Goal: Task Accomplishment & Management: Complete application form

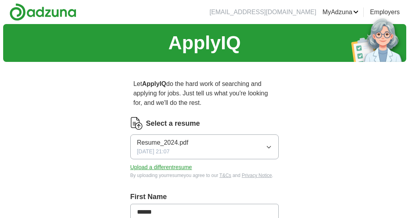
click at [271, 144] on icon "button" at bounding box center [269, 147] width 6 height 6
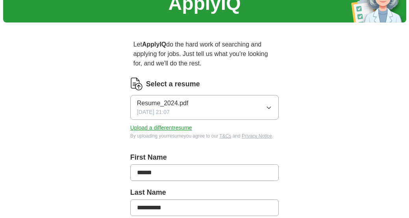
click at [175, 127] on button "Upload a different resume" at bounding box center [161, 128] width 62 height 8
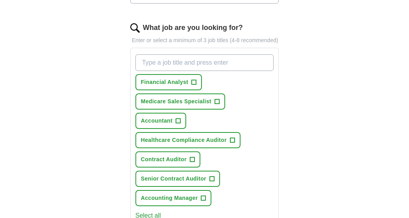
scroll to position [276, 0]
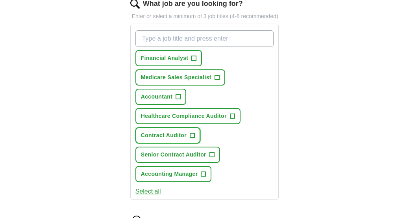
click at [192, 135] on span "+" at bounding box center [192, 135] width 5 height 6
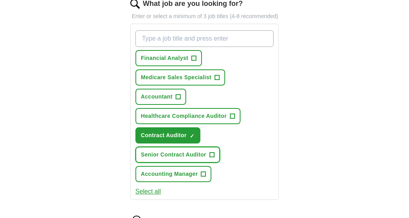
click at [213, 155] on span "+" at bounding box center [211, 155] width 5 height 6
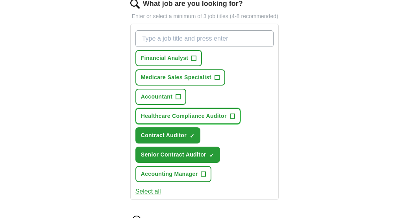
drag, startPoint x: 231, startPoint y: 113, endPoint x: 237, endPoint y: 112, distance: 6.0
click at [232, 113] on span "+" at bounding box center [232, 116] width 5 height 6
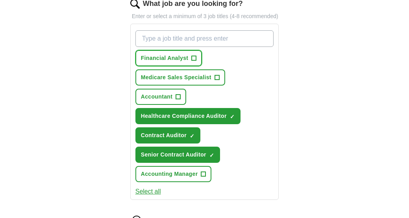
click at [196, 55] on span "+" at bounding box center [194, 58] width 5 height 6
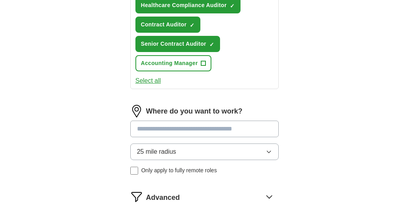
scroll to position [394, 0]
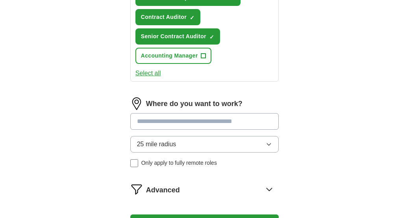
click at [159, 121] on input at bounding box center [204, 121] width 149 height 17
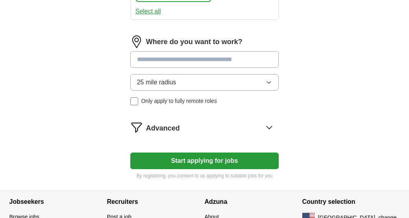
scroll to position [473, 0]
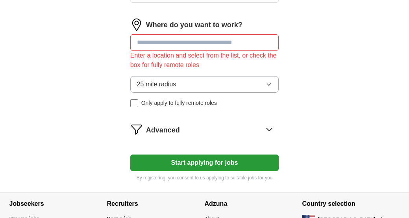
click at [271, 65] on div "Where do you want to work? Enter a location and select from the list, or check …" at bounding box center [204, 66] width 149 height 95
click at [266, 87] on icon "button" at bounding box center [269, 84] width 6 height 6
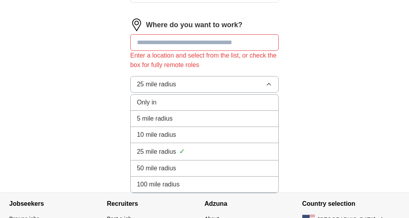
click at [173, 167] on span "50 mile radius" at bounding box center [156, 167] width 39 height 9
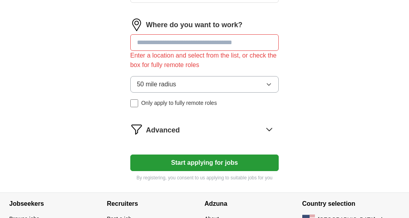
click at [203, 160] on button "Start applying for jobs" at bounding box center [204, 162] width 149 height 17
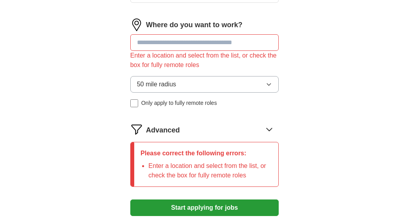
scroll to position [394, 0]
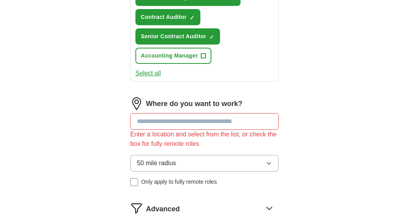
click at [186, 117] on input at bounding box center [204, 121] width 149 height 17
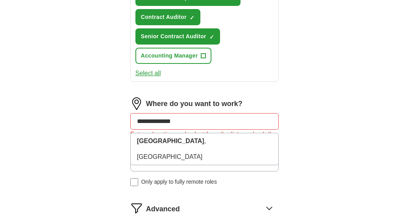
type input "**********"
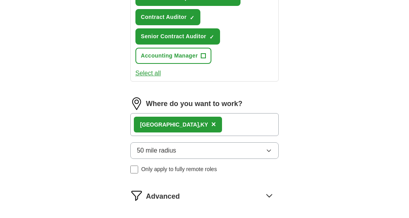
scroll to position [433, 0]
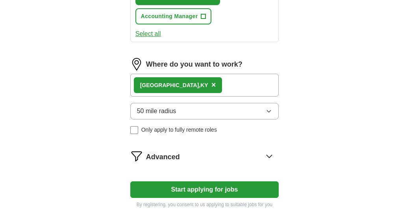
click at [209, 188] on button "Start applying for jobs" at bounding box center [204, 189] width 149 height 17
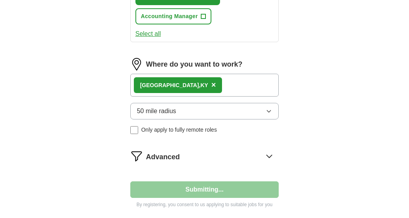
select select "**"
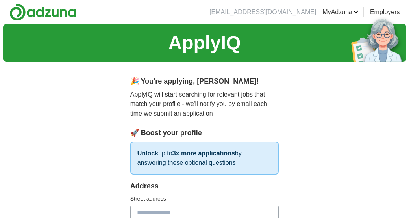
scroll to position [79, 0]
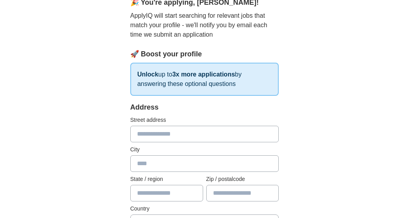
click at [211, 137] on input "text" at bounding box center [204, 134] width 149 height 17
type input "**********"
type input "**"
type input "*****"
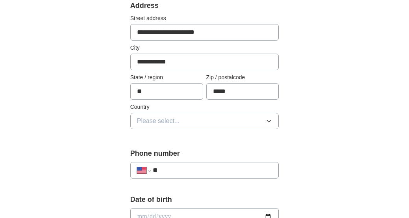
scroll to position [197, 0]
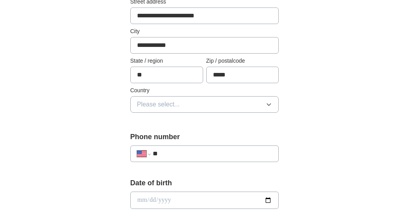
click at [272, 104] on button "Please select..." at bounding box center [204, 104] width 149 height 17
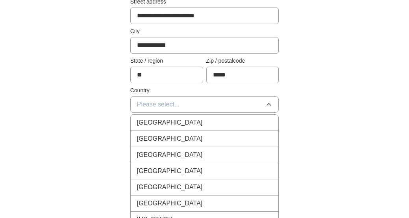
click at [193, 141] on div "[GEOGRAPHIC_DATA]" at bounding box center [204, 138] width 135 height 9
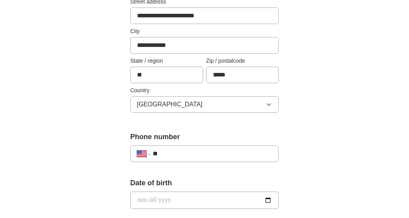
click at [193, 155] on input "**" at bounding box center [213, 153] width 120 height 9
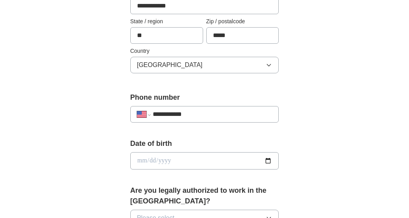
drag, startPoint x: 174, startPoint y: 114, endPoint x: 231, endPoint y: 114, distance: 57.5
click at [231, 114] on input "**********" at bounding box center [213, 113] width 120 height 9
type input "**********"
click at [136, 158] on input "date" at bounding box center [204, 160] width 149 height 17
type input "**********"
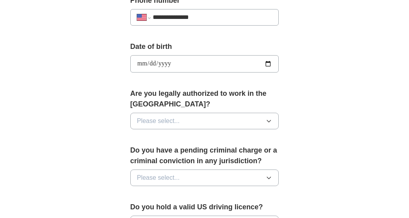
scroll to position [354, 0]
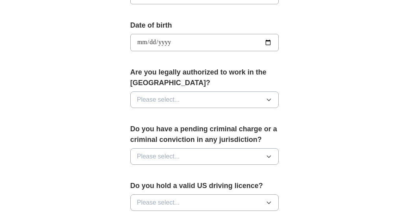
click at [273, 97] on button "Please select..." at bounding box center [204, 99] width 149 height 17
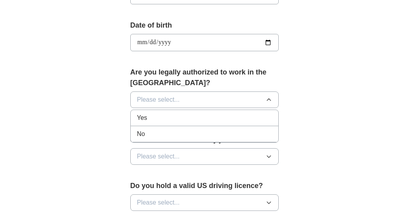
click at [176, 118] on div "Yes" at bounding box center [204, 117] width 135 height 9
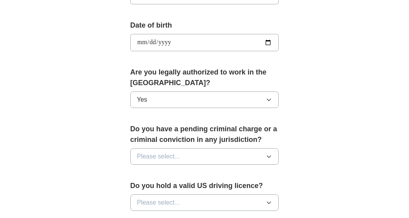
click at [271, 153] on icon "button" at bounding box center [269, 156] width 6 height 6
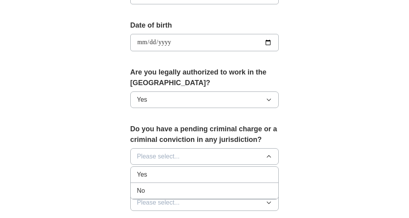
click at [150, 190] on div "No" at bounding box center [204, 190] width 135 height 9
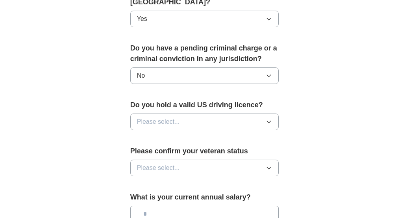
scroll to position [473, 0]
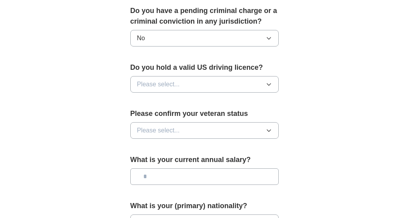
click at [270, 80] on button "Please select..." at bounding box center [204, 84] width 149 height 17
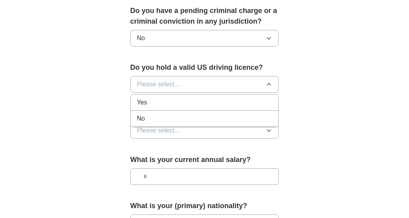
drag, startPoint x: 155, startPoint y: 99, endPoint x: 222, endPoint y: 106, distance: 67.7
click at [155, 99] on div "Yes" at bounding box center [204, 102] width 135 height 9
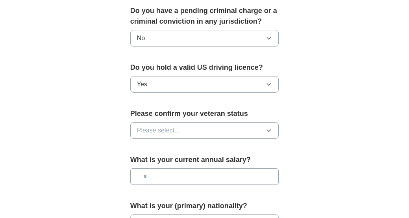
click at [273, 131] on button "Please select..." at bounding box center [204, 130] width 149 height 17
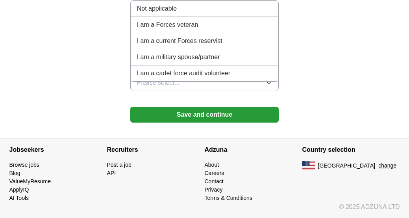
scroll to position [573, 0]
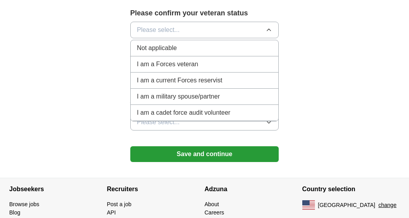
click at [156, 44] on span "Not applicable" at bounding box center [157, 47] width 40 height 9
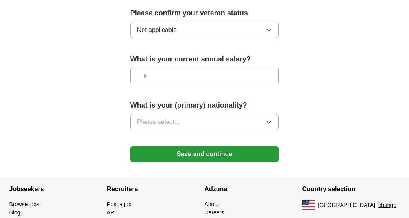
click at [267, 74] on input "text" at bounding box center [204, 76] width 149 height 17
type input "*******"
click at [269, 123] on icon "button" at bounding box center [269, 122] width 6 height 6
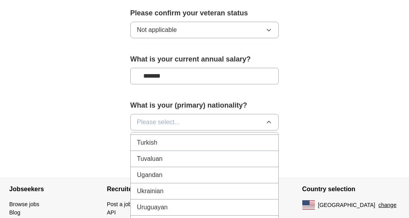
scroll to position [2880, 0]
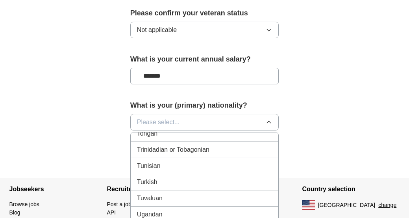
click at [228, 117] on button "Please select..." at bounding box center [204, 122] width 149 height 17
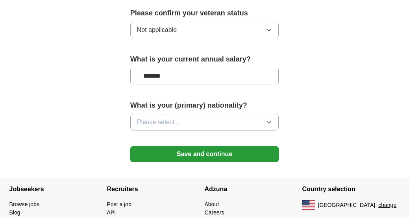
click at [273, 122] on button "Please select..." at bounding box center [204, 122] width 149 height 17
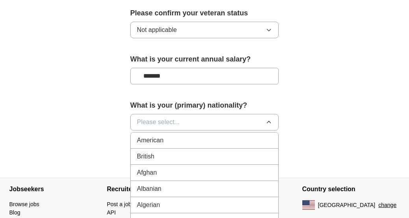
click at [195, 137] on div "American" at bounding box center [204, 139] width 135 height 9
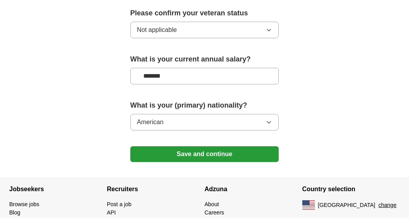
click at [208, 151] on button "Save and continue" at bounding box center [204, 154] width 149 height 16
